Goal: Find specific page/section: Find specific page/section

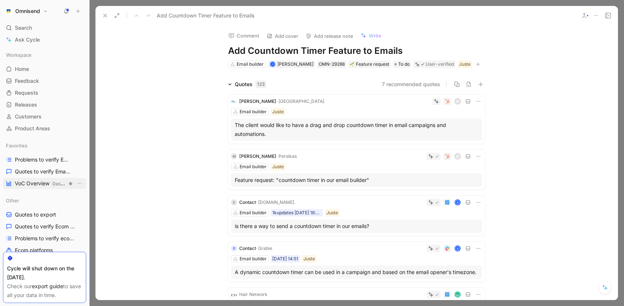
click at [36, 180] on span "VoC Overview Dashboards" at bounding box center [41, 184] width 52 height 8
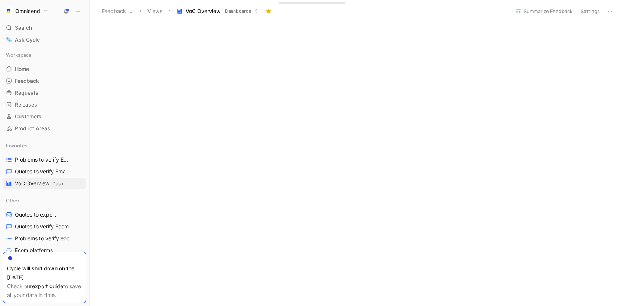
scroll to position [335, 0]
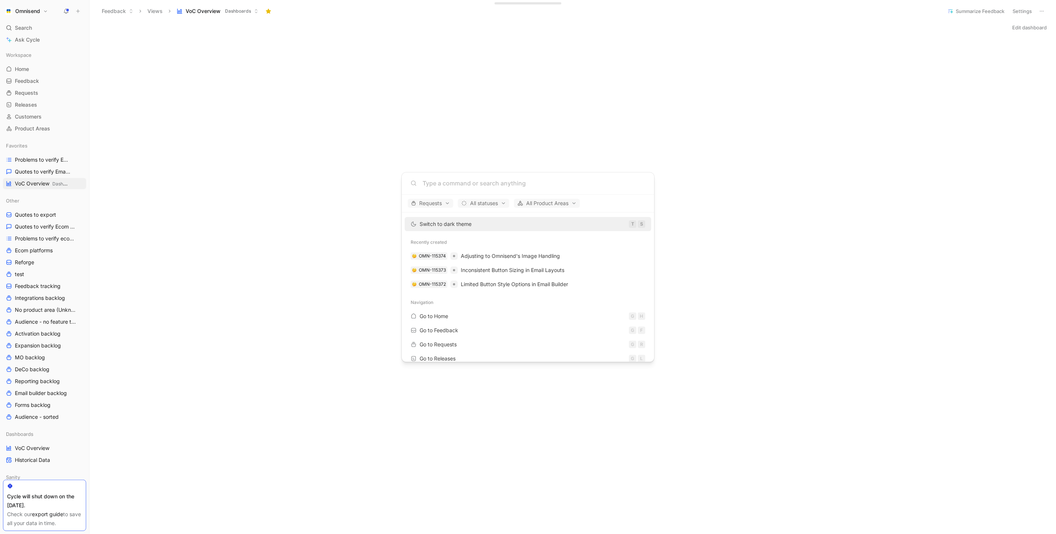
scroll to position [333, 0]
click at [816, 105] on body "Omnisend Search ⌘ K Ask Cycle Workspace Home G then H Feedback G then F Request…" at bounding box center [528, 267] width 1056 height 534
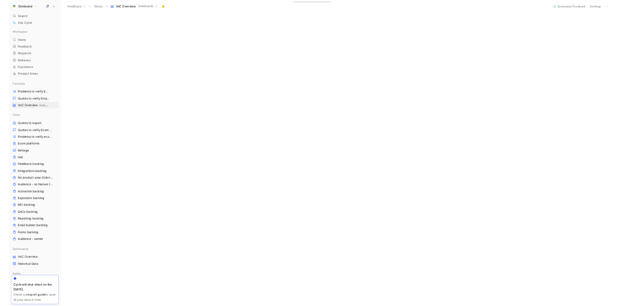
scroll to position [411, 0]
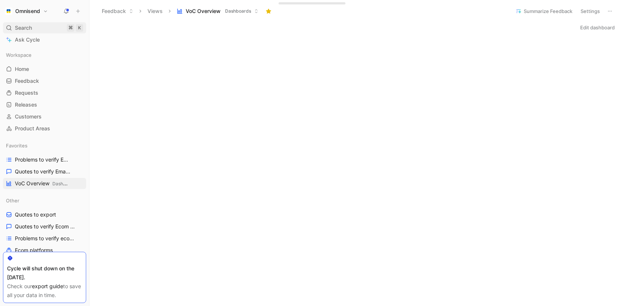
scroll to position [335, 0]
click at [35, 29] on div "Search ⌘ K" at bounding box center [44, 27] width 83 height 11
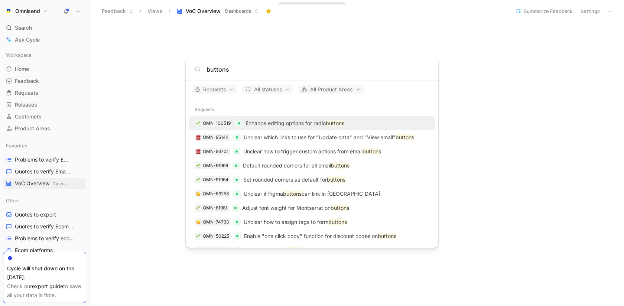
type input "buttons"
click at [267, 20] on body "Omnisend Search ⌘ K Ask Cycle Workspace Home G then H Feedback G then F Request…" at bounding box center [312, 153] width 624 height 306
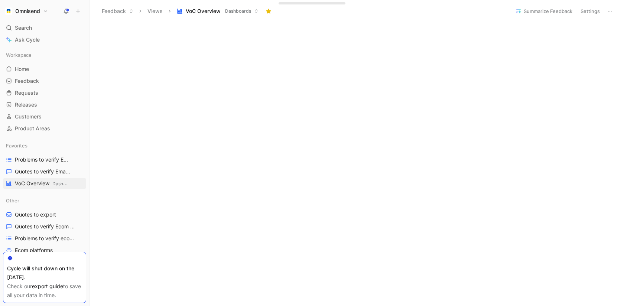
scroll to position [475, 0]
